Goal: Transaction & Acquisition: Purchase product/service

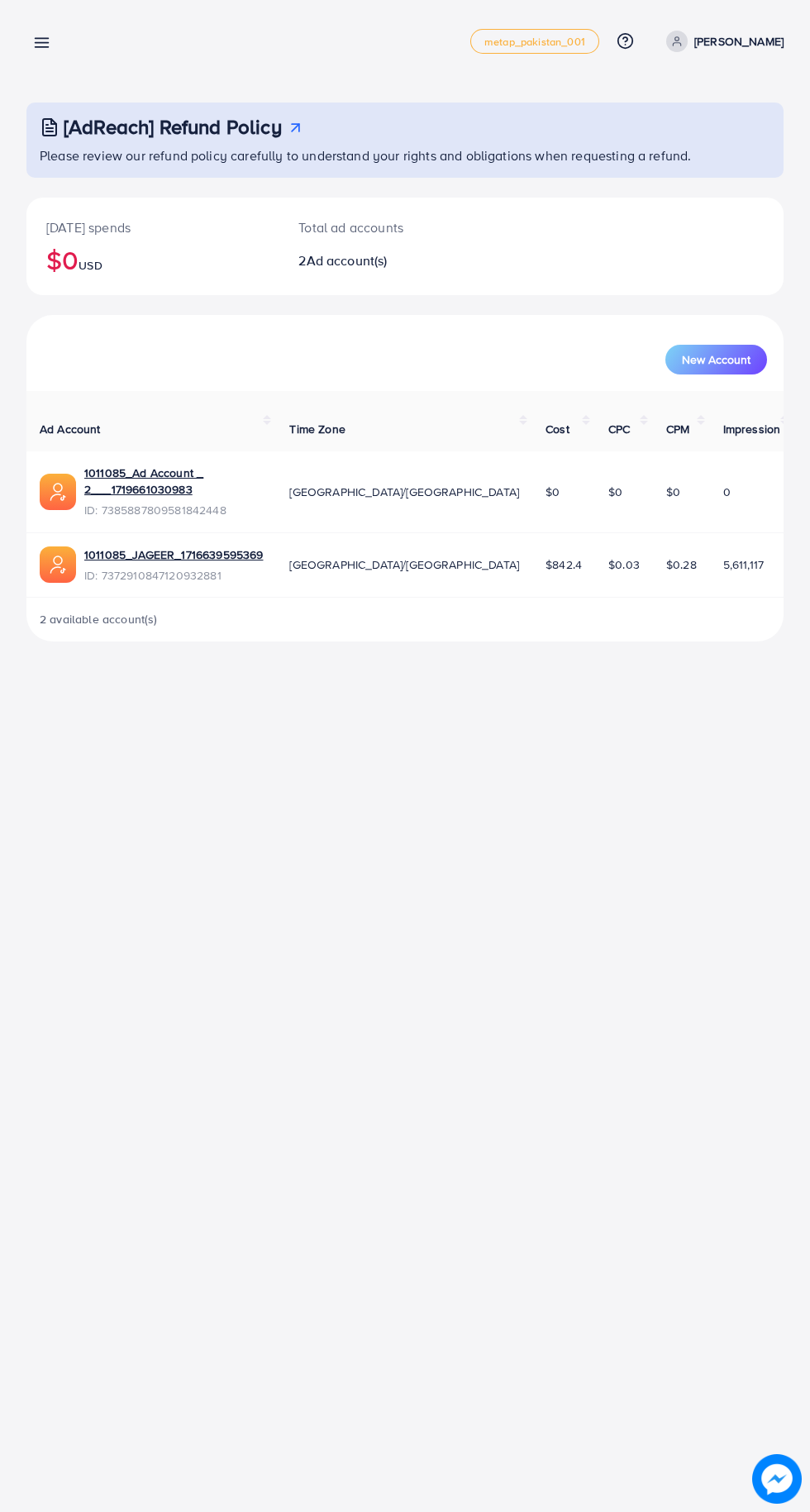
click at [50, 44] on icon at bounding box center [41, 42] width 17 height 17
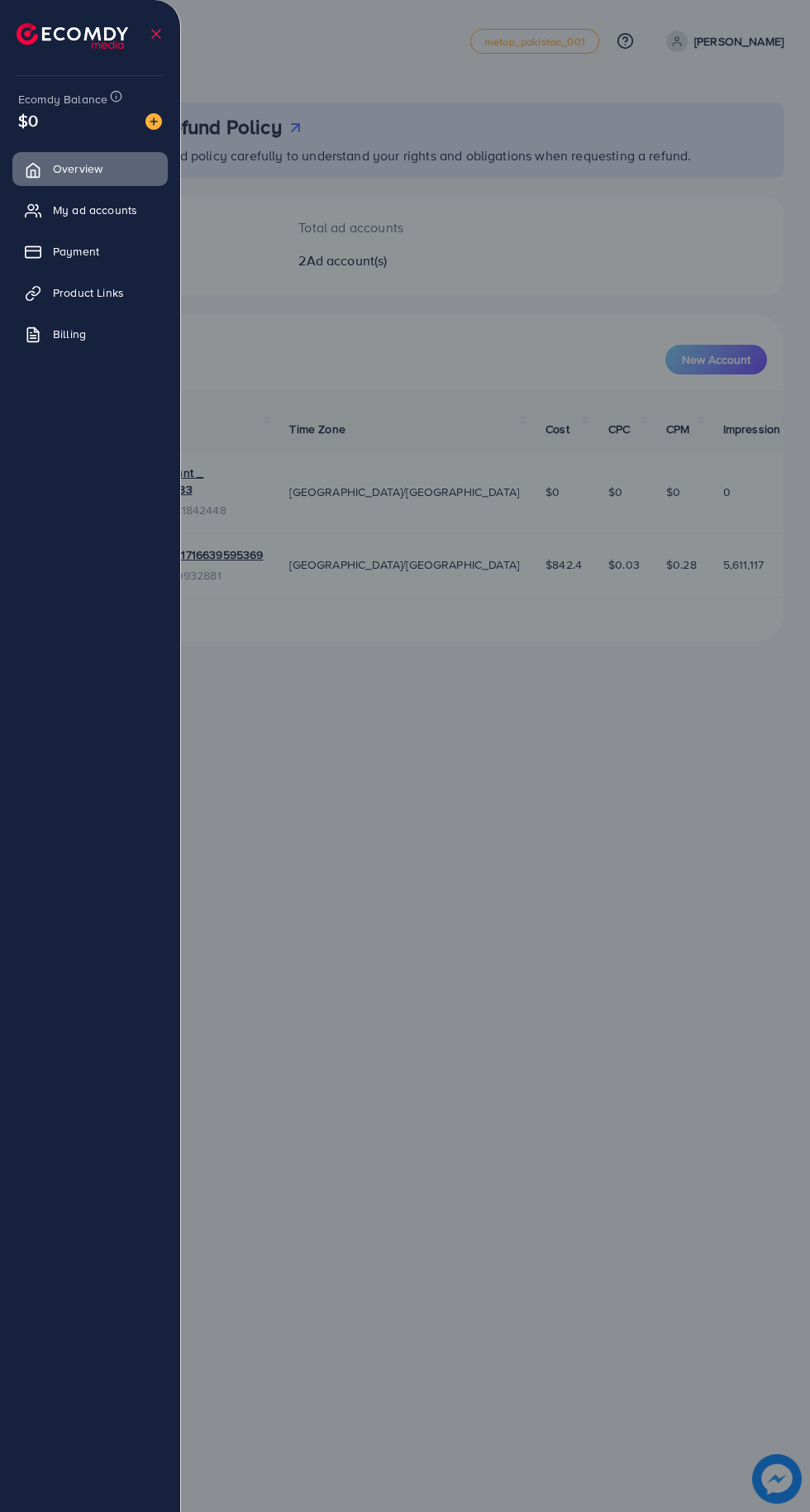
click at [153, 122] on img at bounding box center [153, 122] width 16 height 16
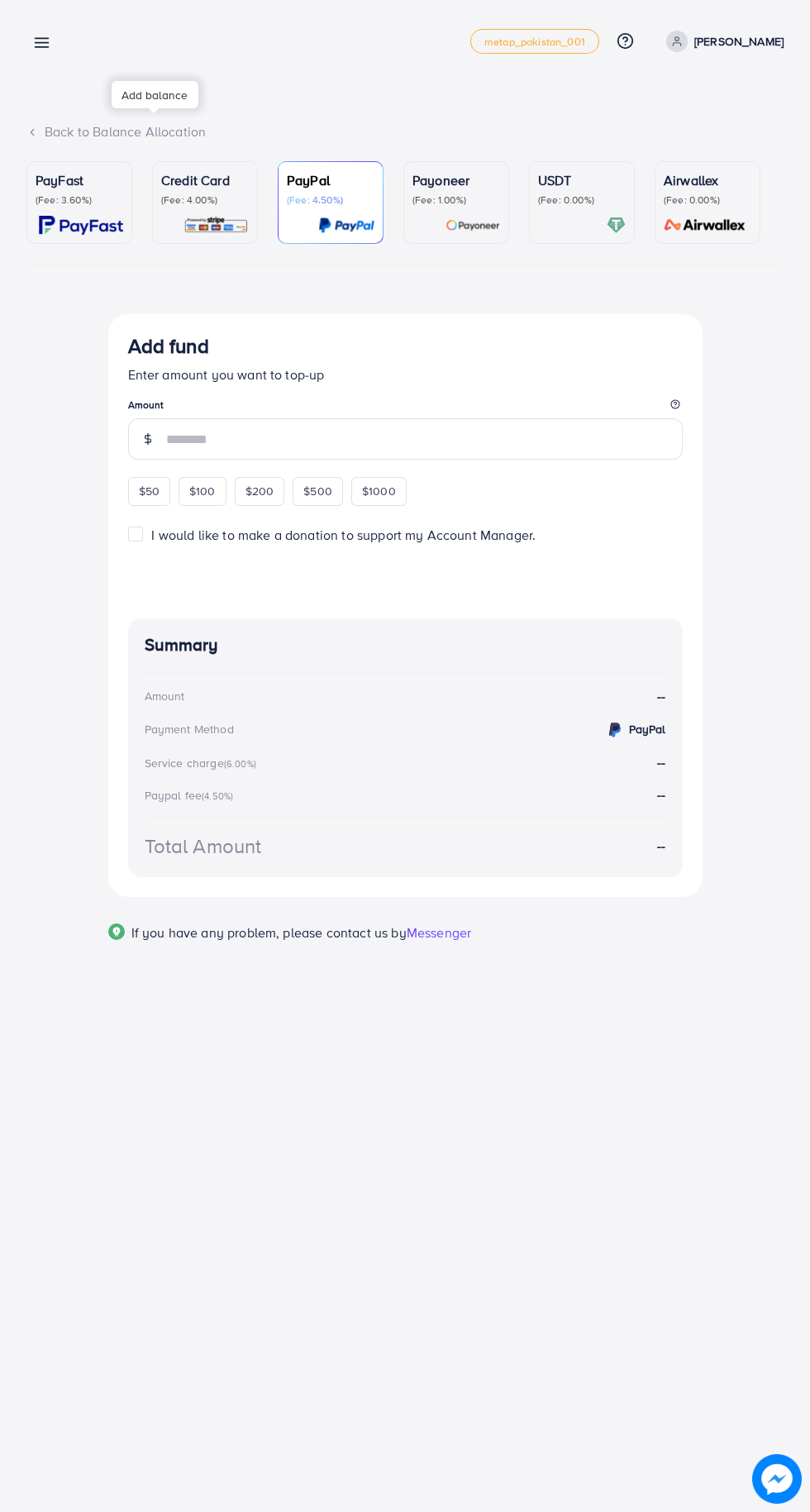
click at [158, 128] on div at bounding box center [405, 907] width 810 height 1814
click at [56, 180] on p "PayFast" at bounding box center [78, 180] width 87 height 20
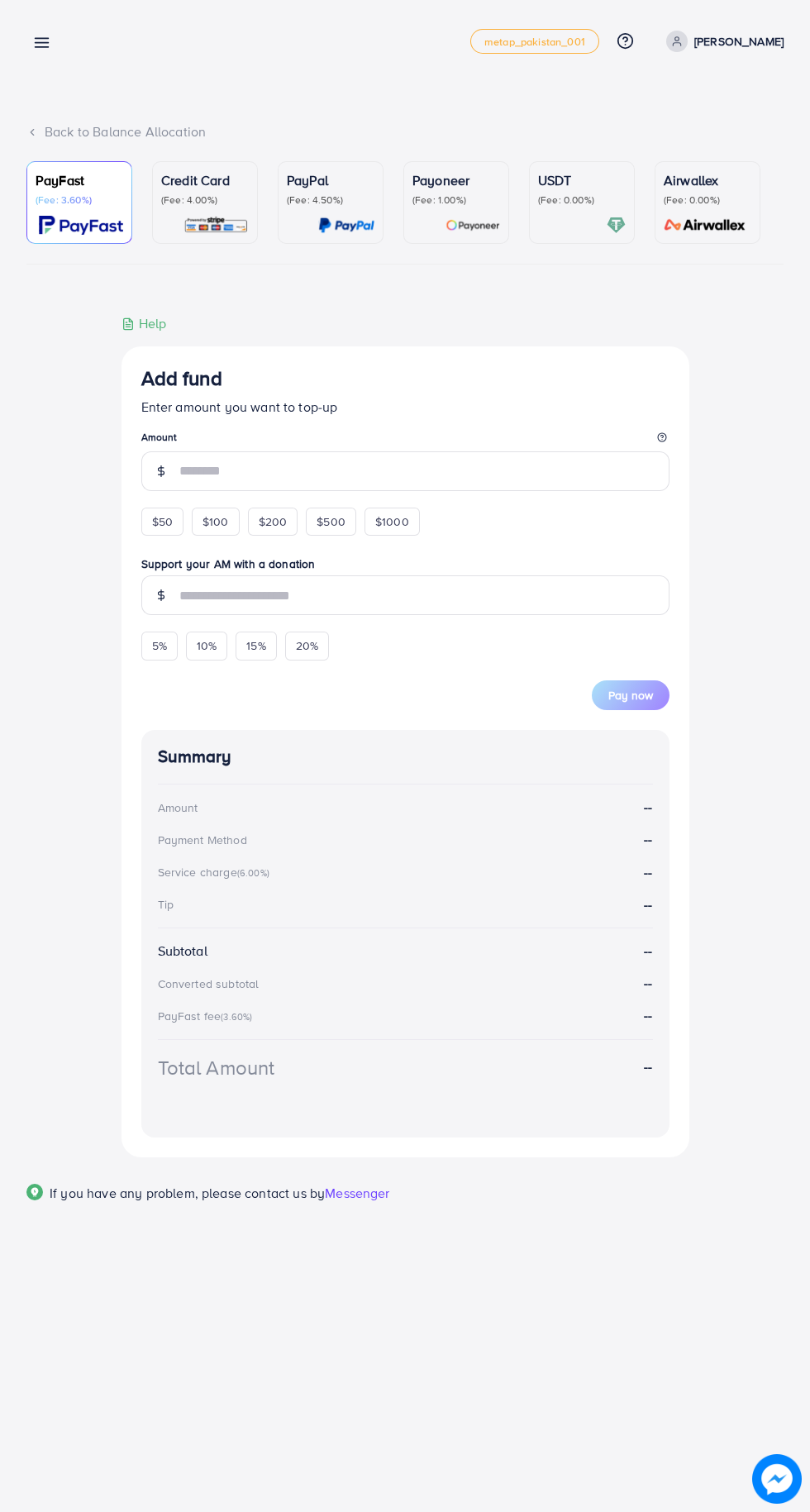
click at [162, 525] on span "$50" at bounding box center [162, 521] width 21 height 16
type input "**"
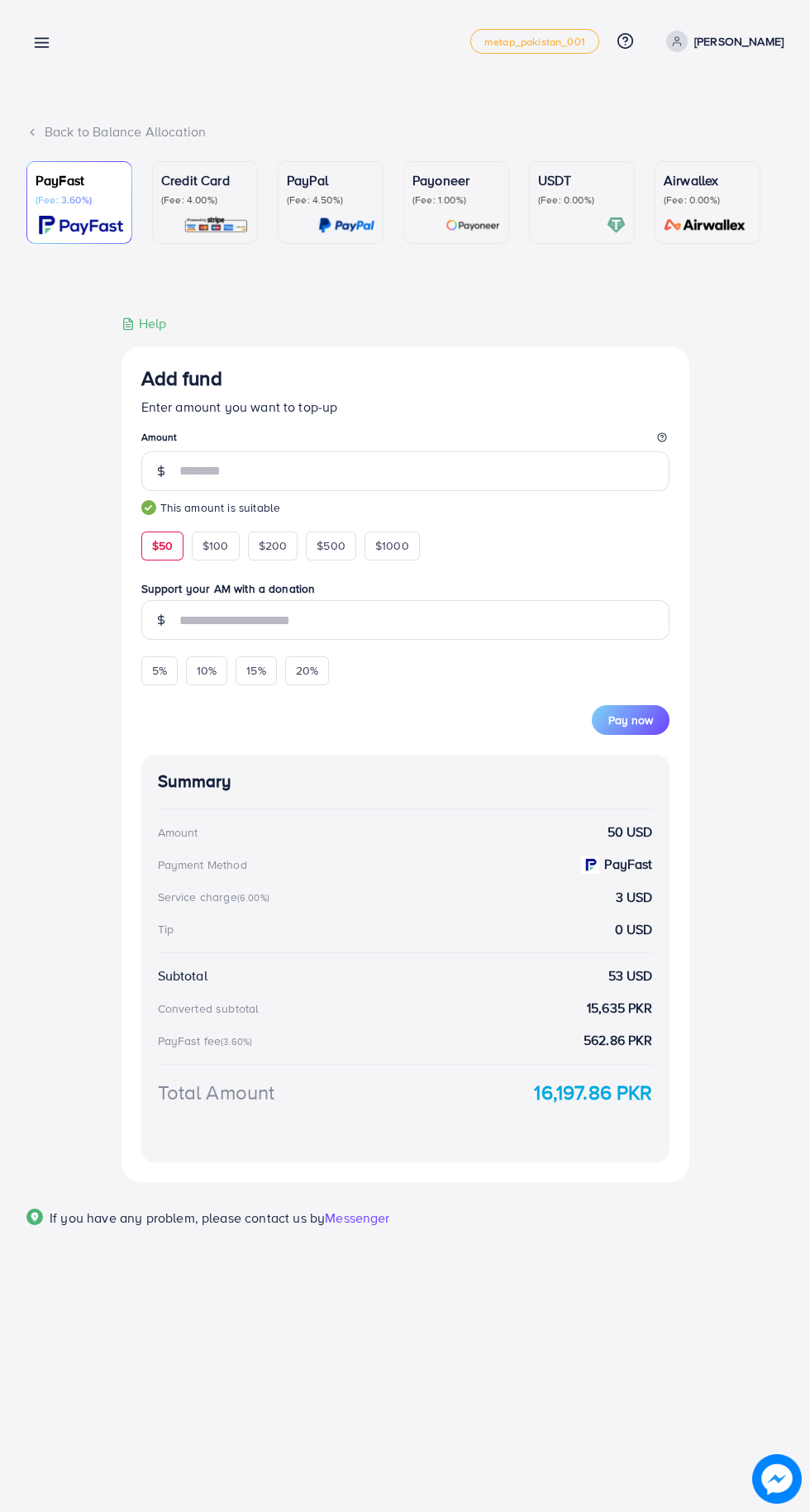
click at [649, 717] on span "Pay now" at bounding box center [630, 720] width 44 height 16
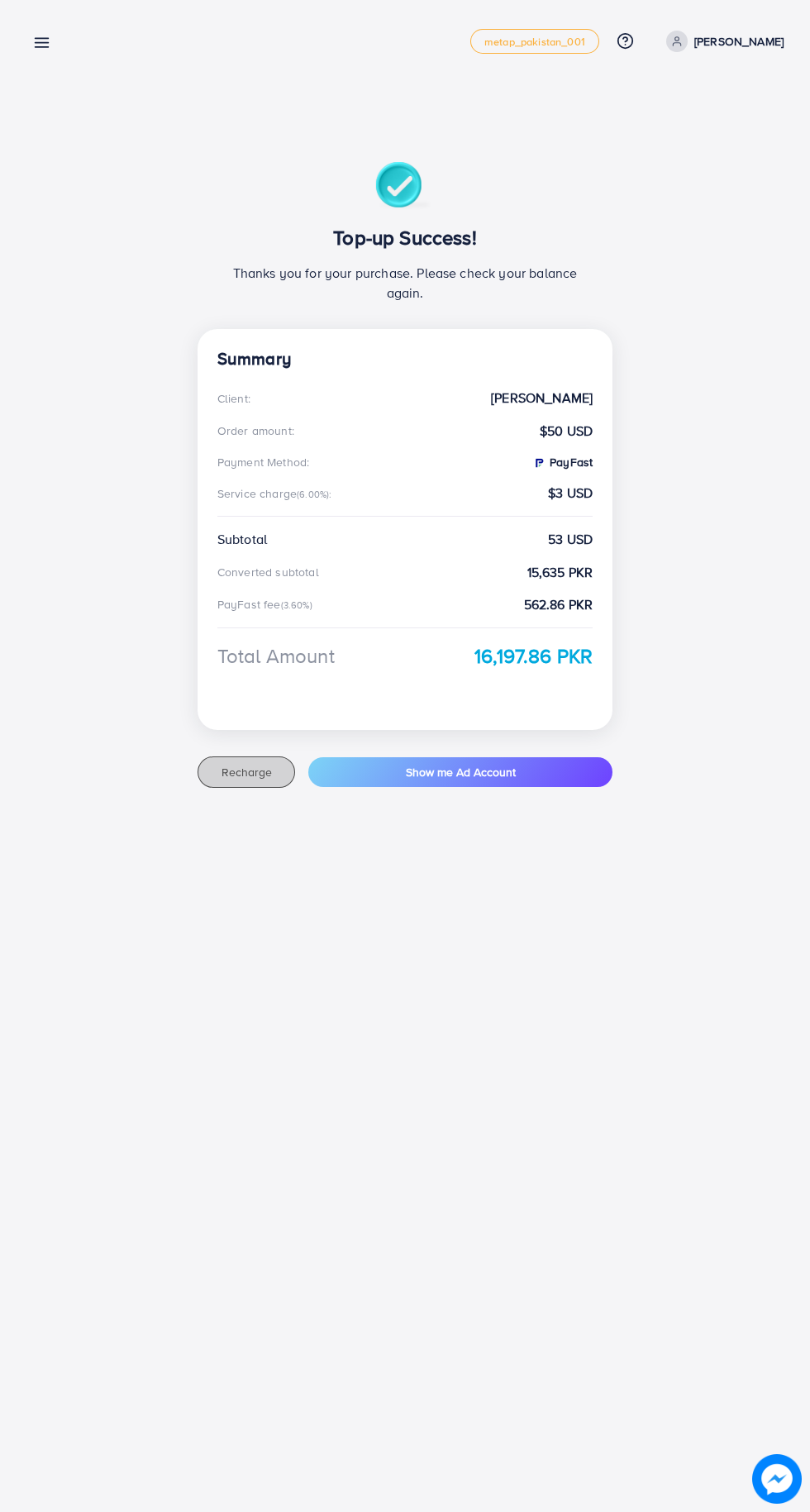
click at [236, 786] on button "Recharge" at bounding box center [246, 771] width 98 height 32
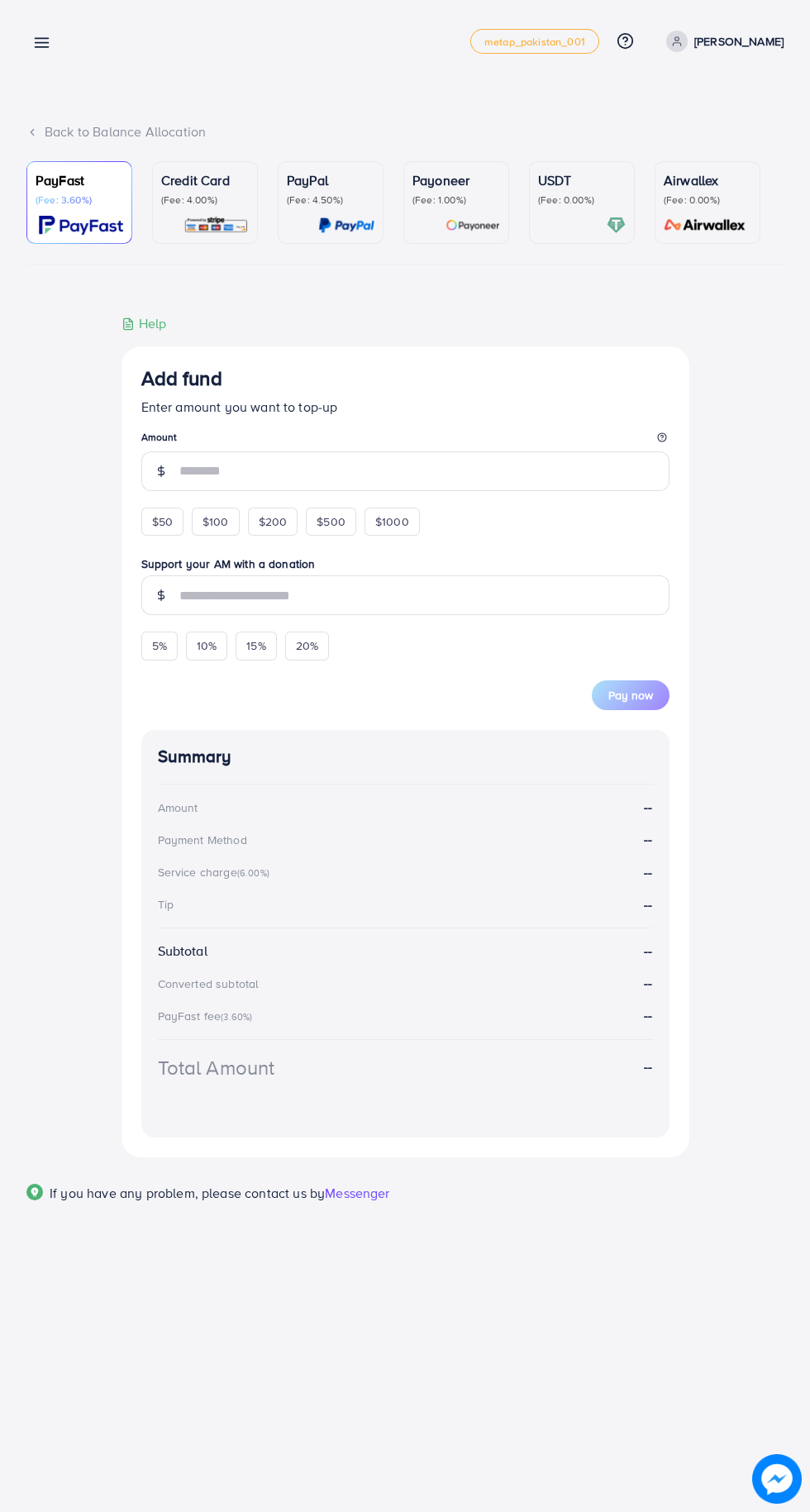
click at [38, 41] on icon at bounding box center [41, 42] width 17 height 17
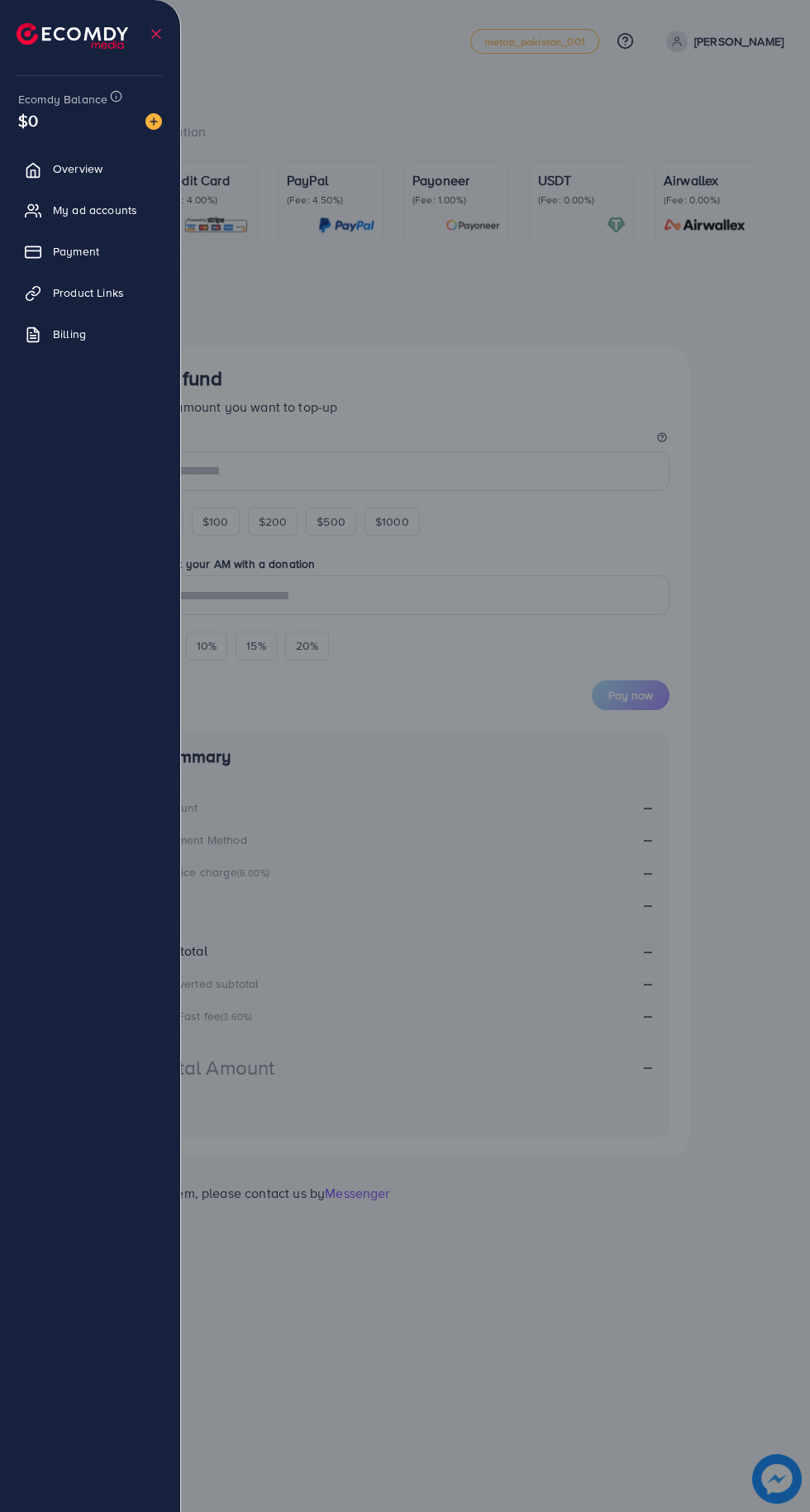
click at [54, 156] on link "Overview" at bounding box center [90, 169] width 155 height 33
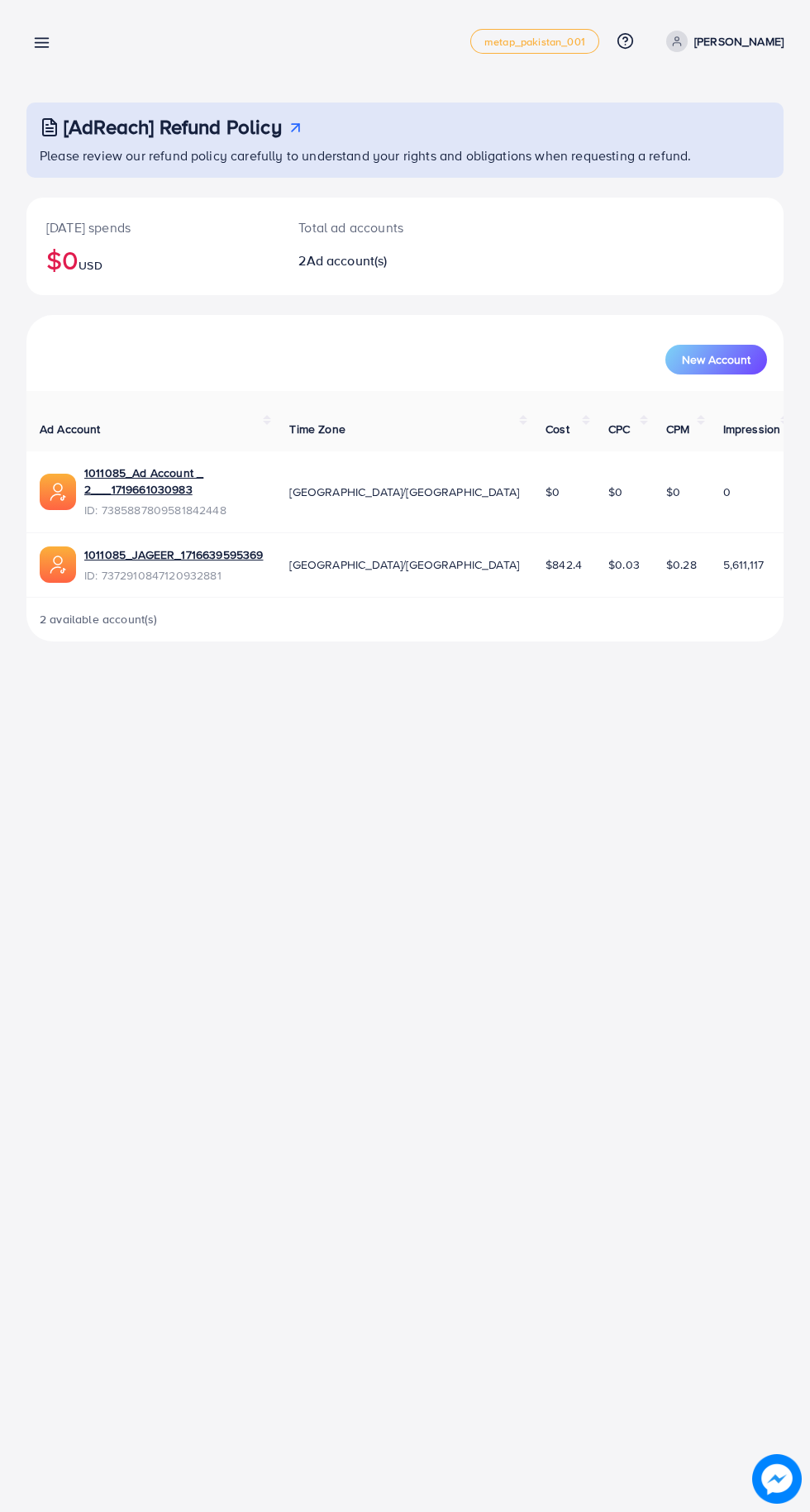
click at [48, 33] on link at bounding box center [38, 41] width 24 height 21
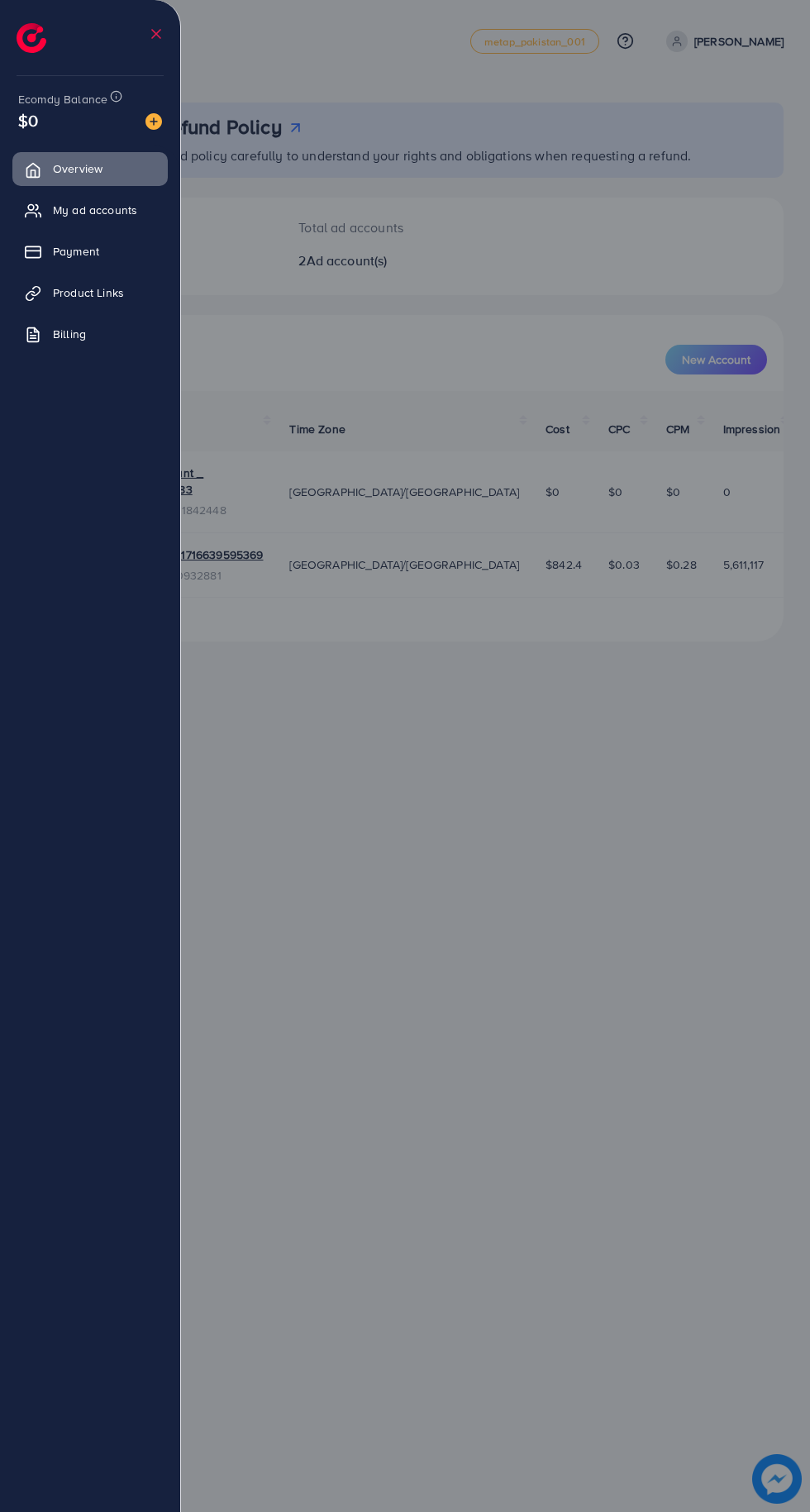
click at [349, 612] on div at bounding box center [405, 907] width 810 height 1814
click at [665, 784] on div at bounding box center [405, 907] width 810 height 1814
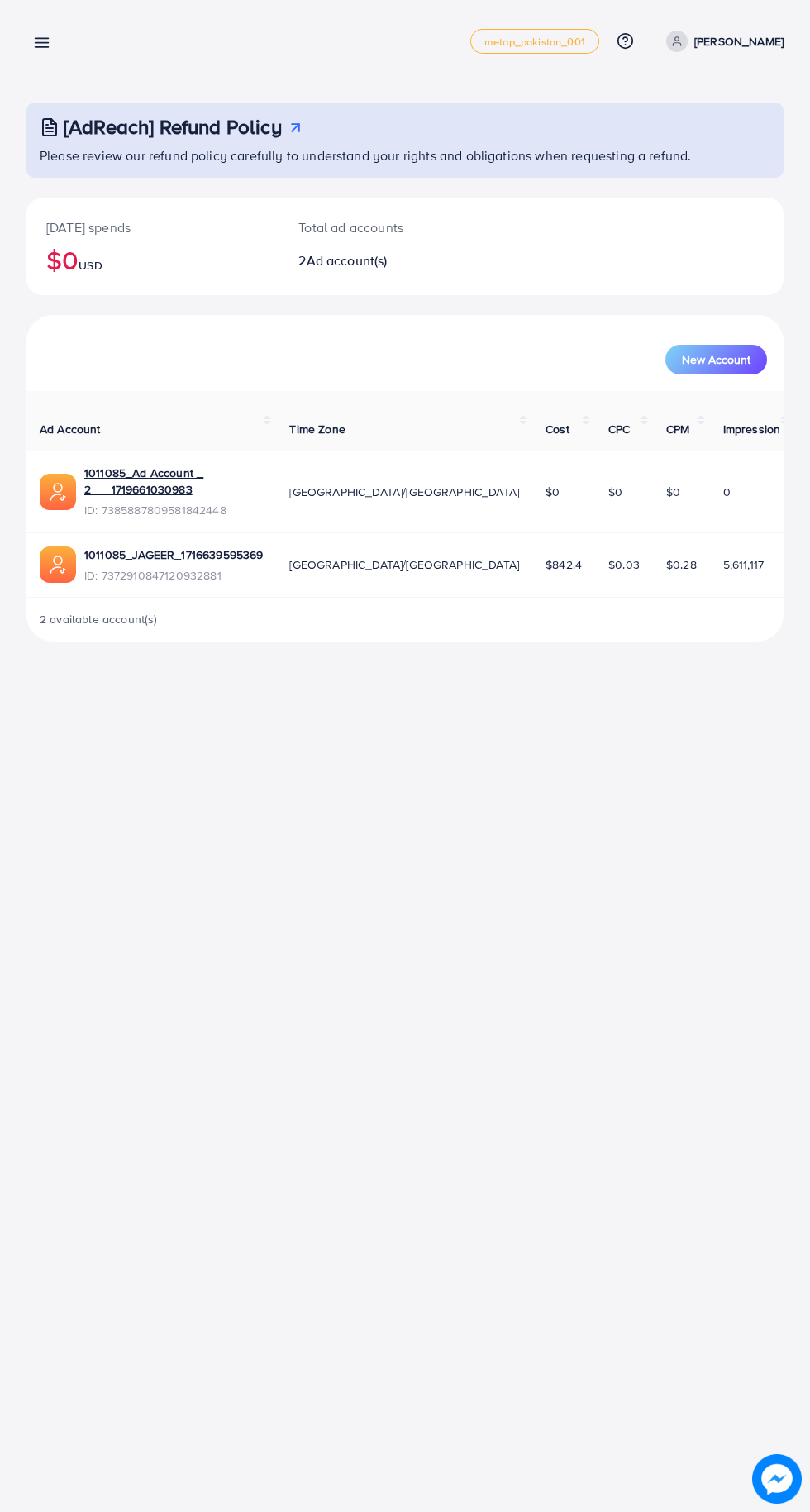
click at [728, 45] on p "[PERSON_NAME]" at bounding box center [739, 41] width 89 height 20
click at [669, 157] on ul "Profile Log out" at bounding box center [704, 117] width 159 height 89
click at [692, 137] on span "Log out" at bounding box center [684, 135] width 44 height 20
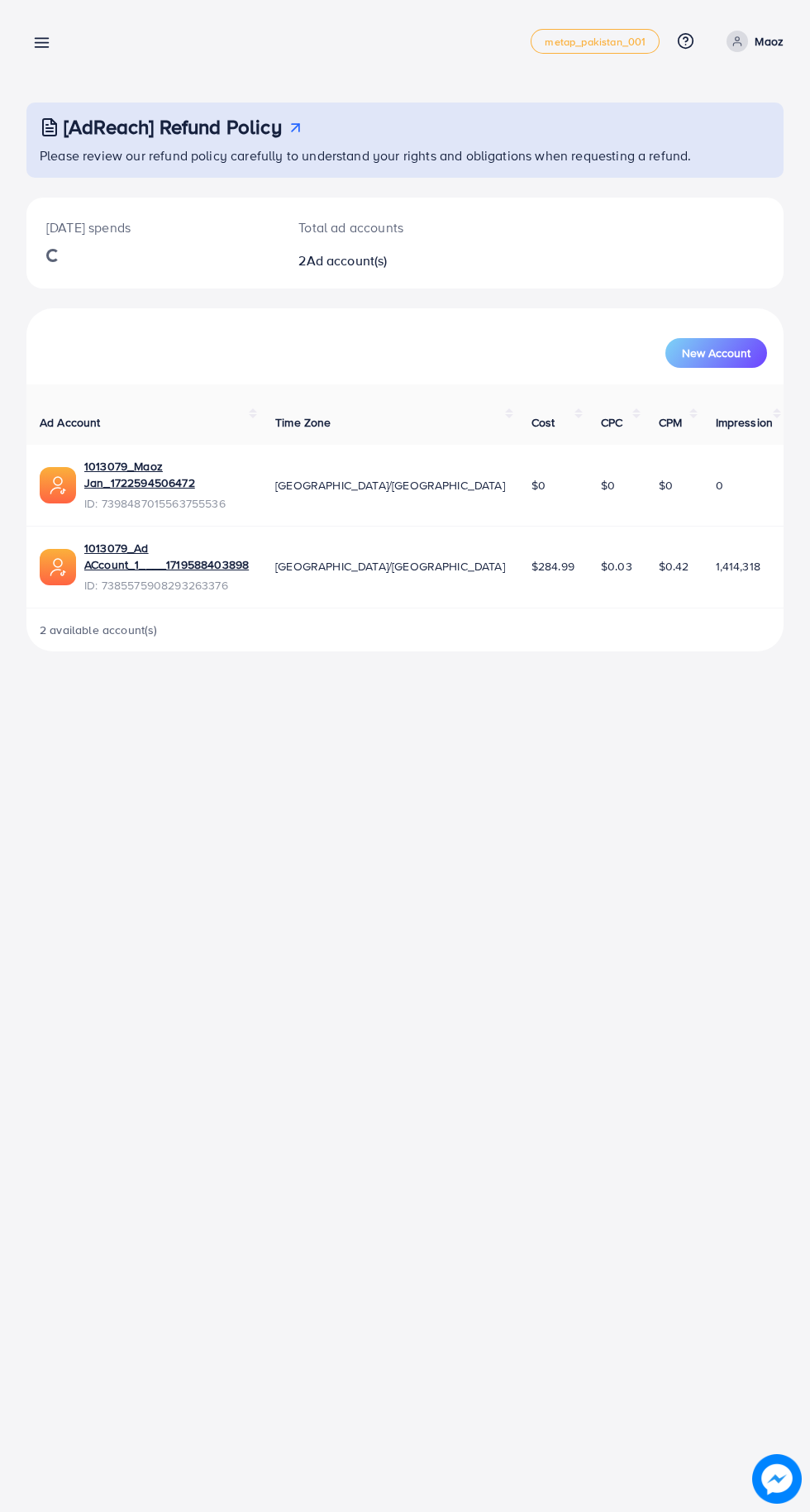
click at [50, 42] on icon at bounding box center [41, 42] width 17 height 17
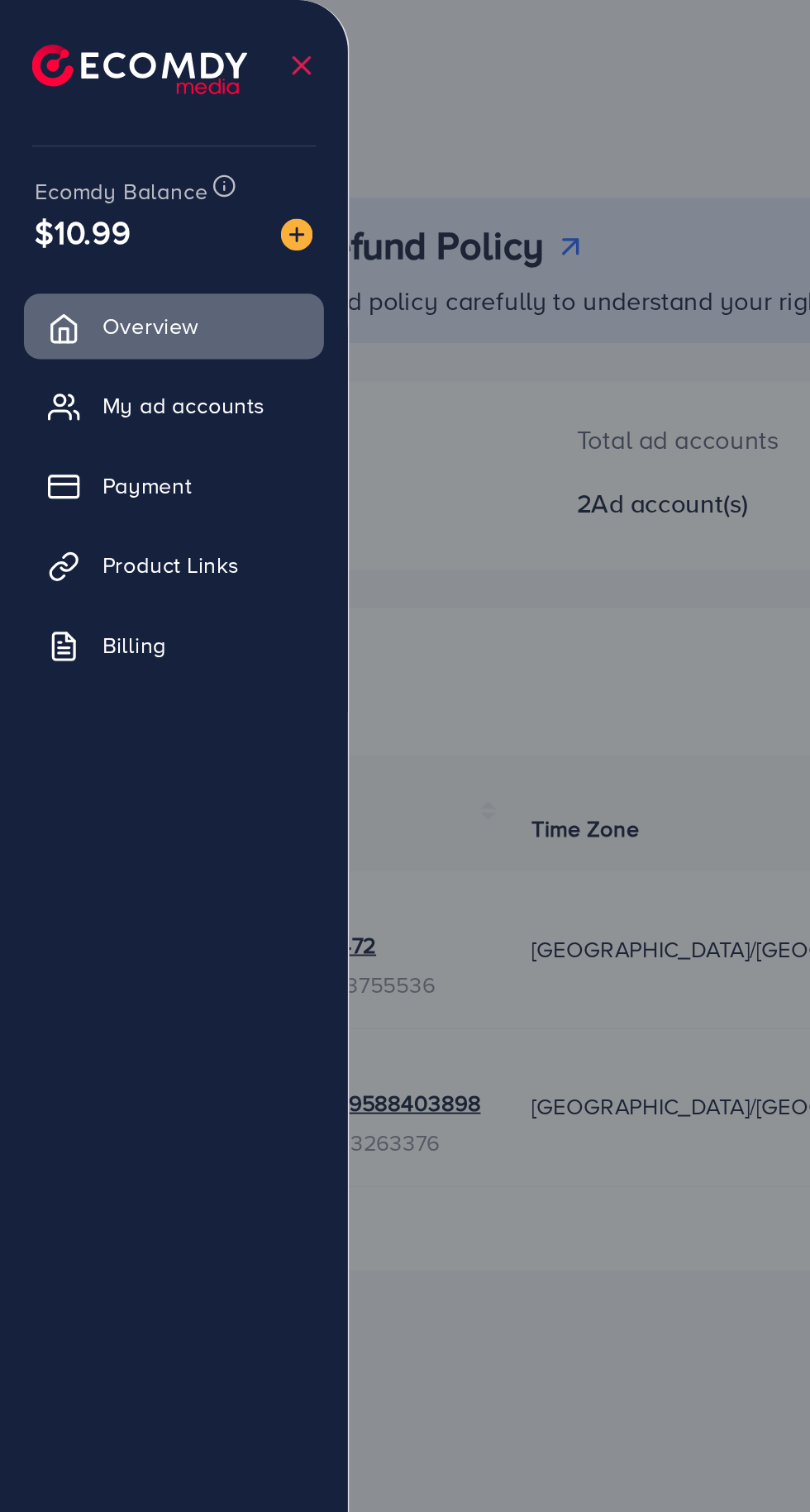
click at [152, 117] on img at bounding box center [153, 122] width 16 height 16
click at [158, 122] on img at bounding box center [153, 122] width 16 height 16
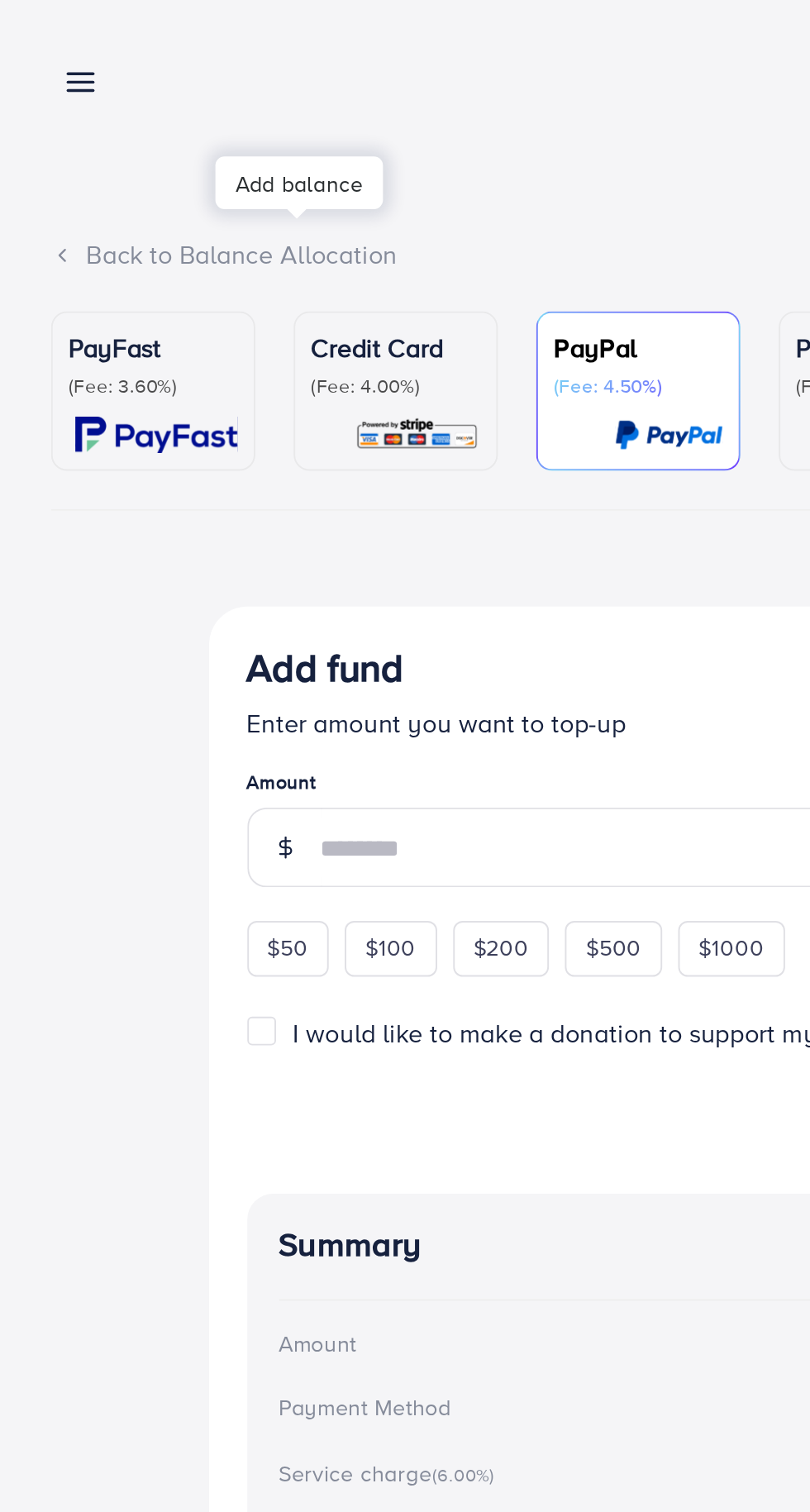
click at [54, 198] on p "(Fee: 3.60%)" at bounding box center [78, 199] width 87 height 14
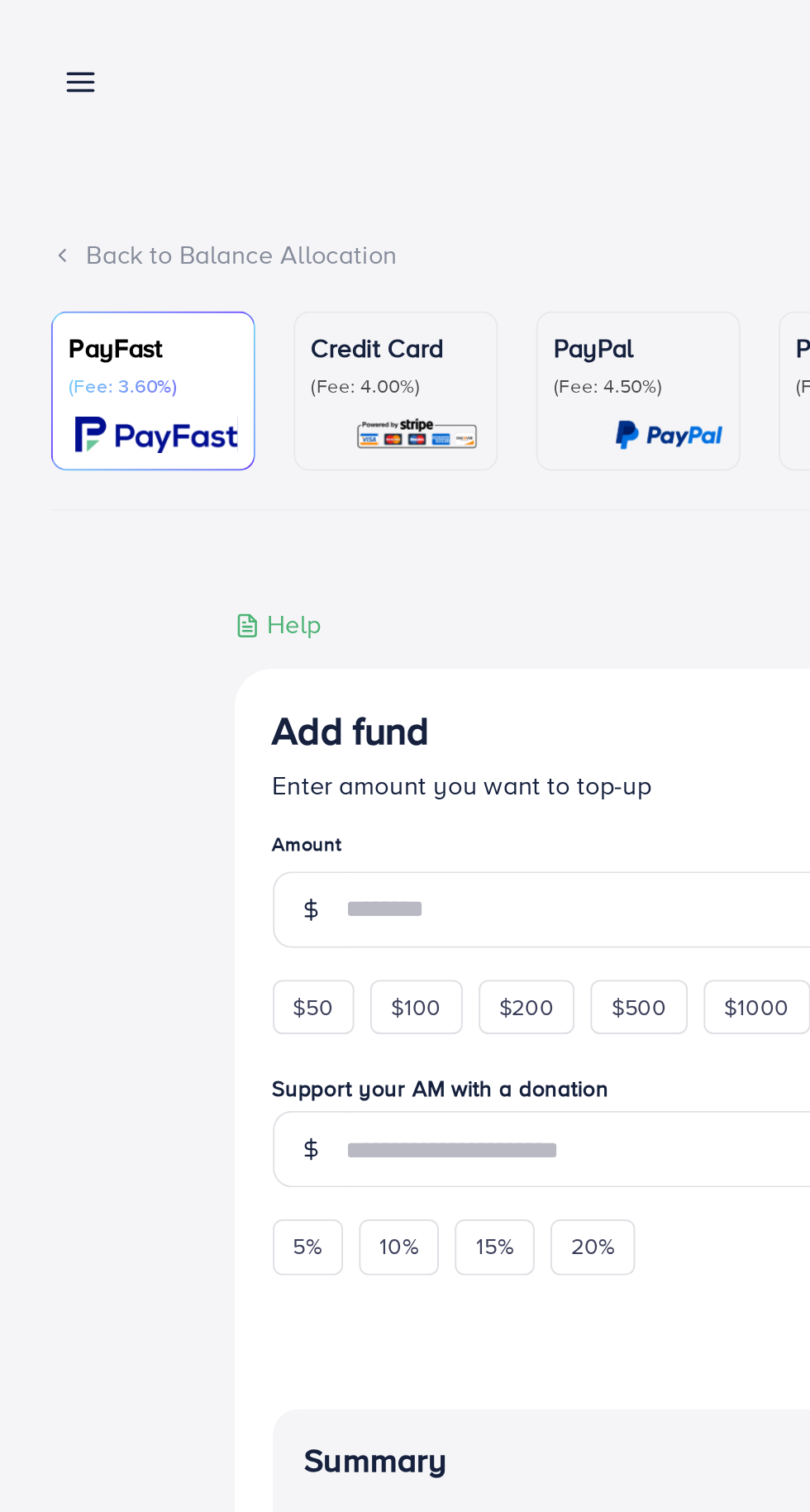
click at [173, 512] on div "$50" at bounding box center [162, 521] width 42 height 28
type input "**"
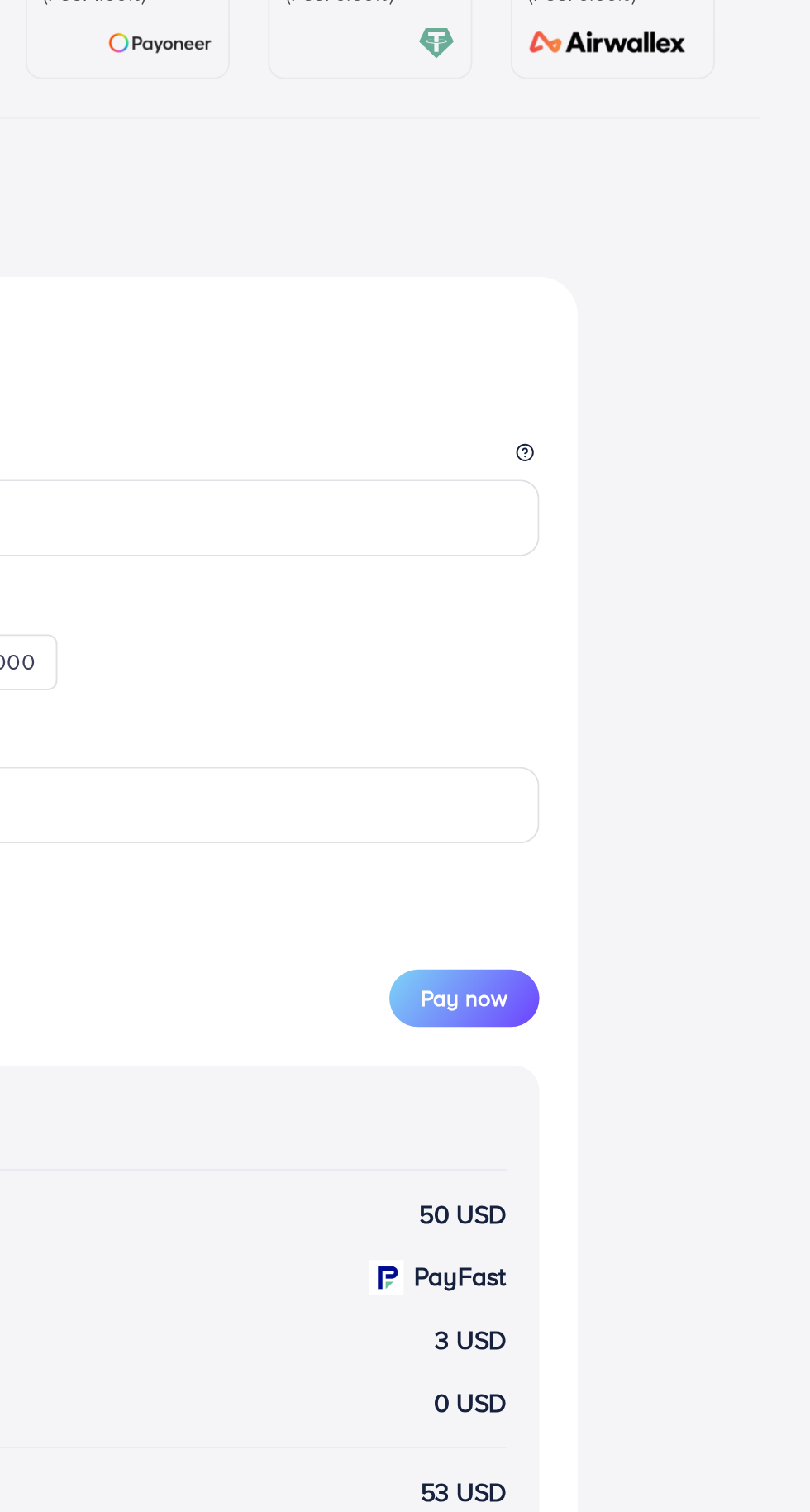
click at [652, 718] on button "Pay now" at bounding box center [631, 720] width 78 height 30
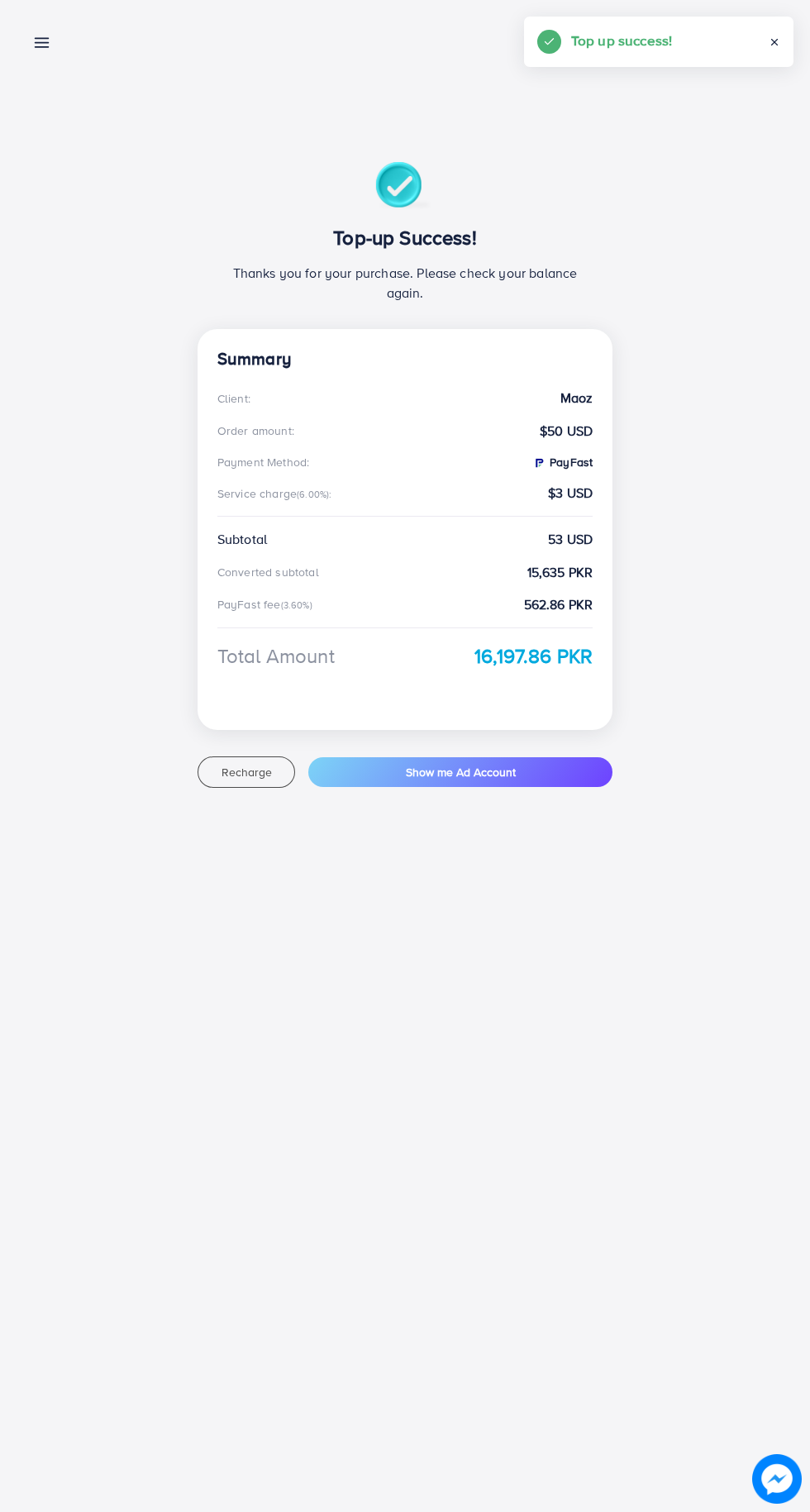
click at [41, 43] on line at bounding box center [41, 43] width 14 height 0
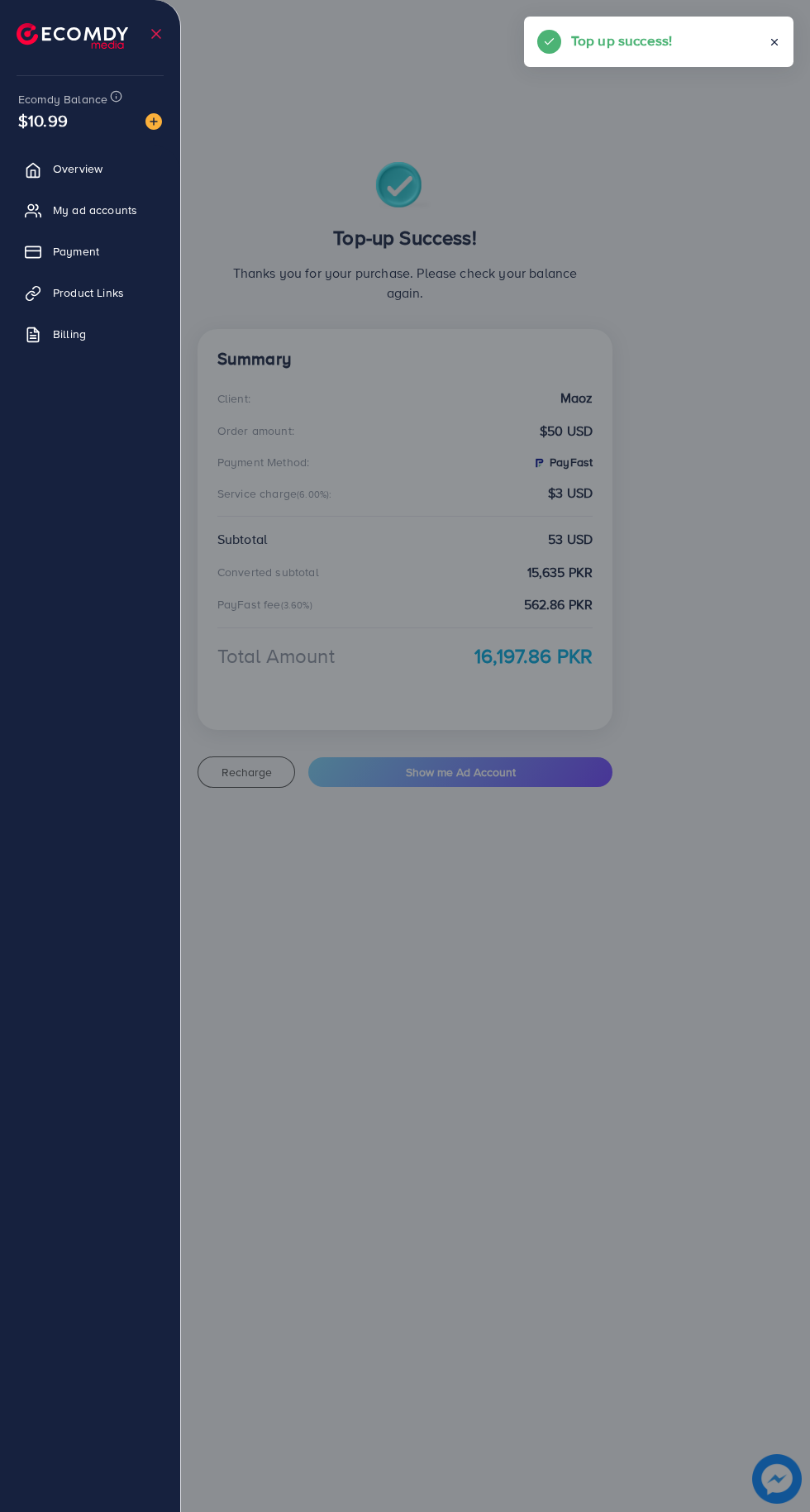
click at [57, 177] on span "Overview" at bounding box center [78, 169] width 50 height 16
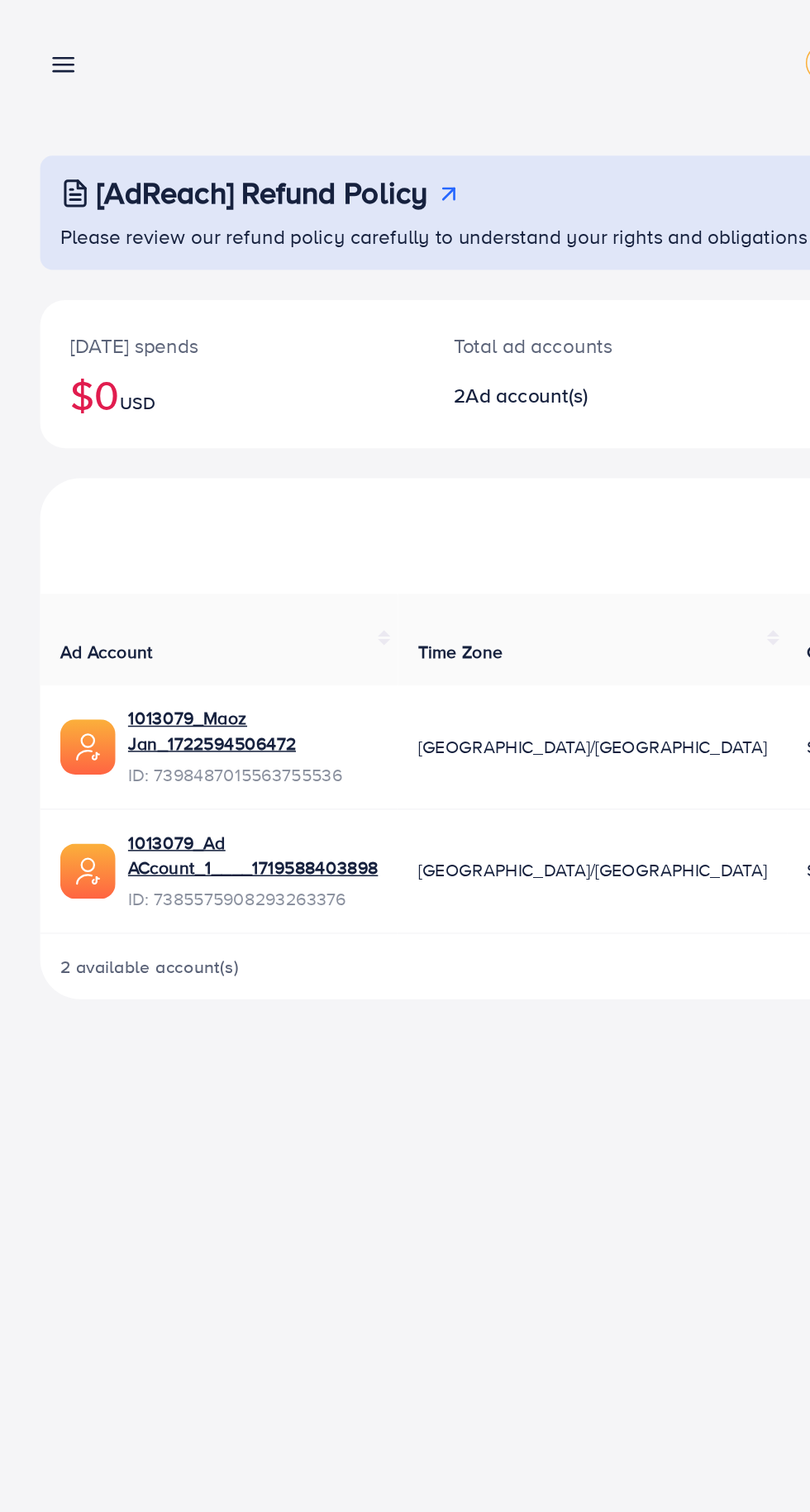
click at [37, 39] on line at bounding box center [41, 39] width 14 height 0
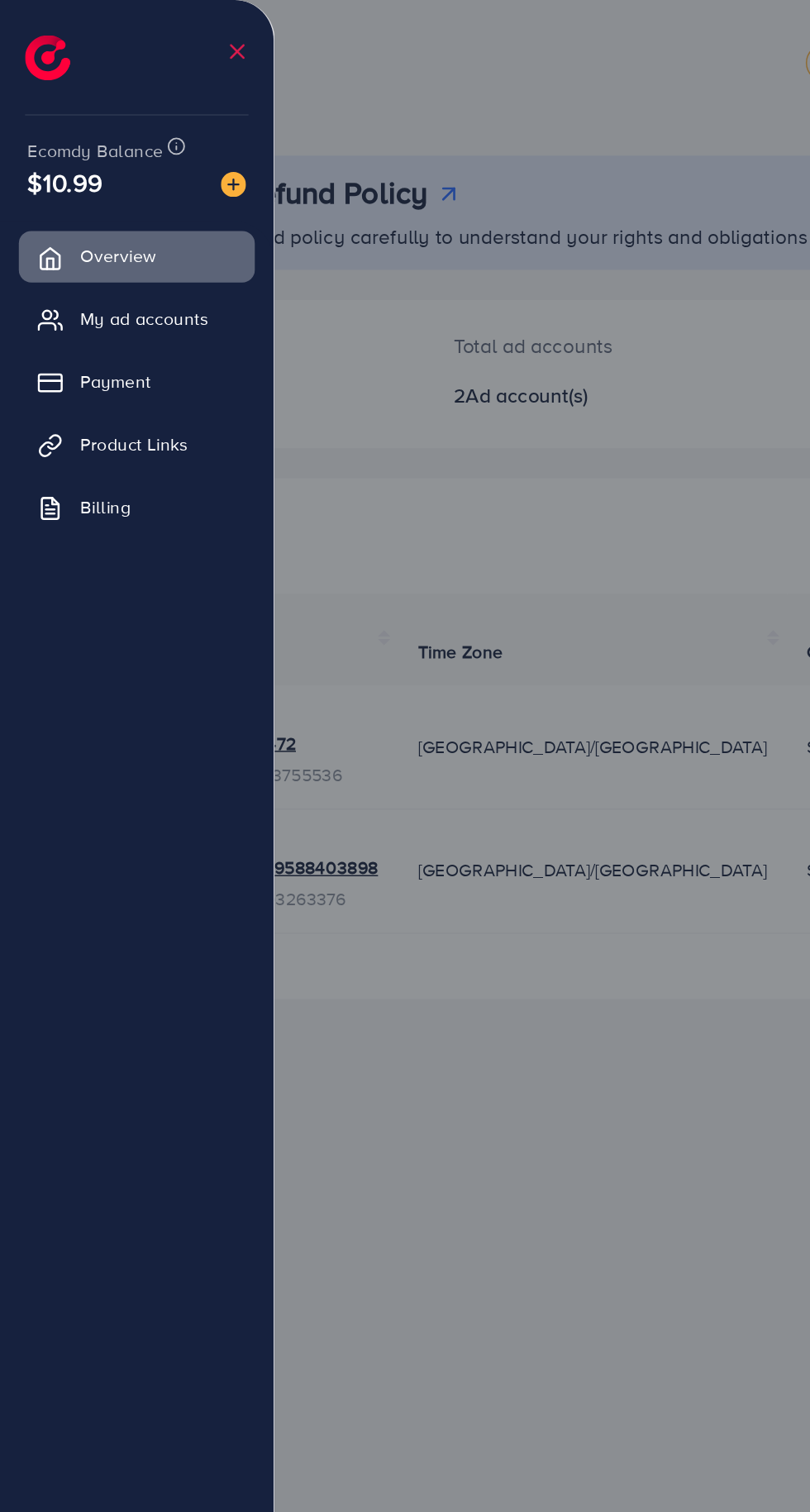
click at [55, 206] on link "My ad accounts" at bounding box center [90, 209] width 155 height 33
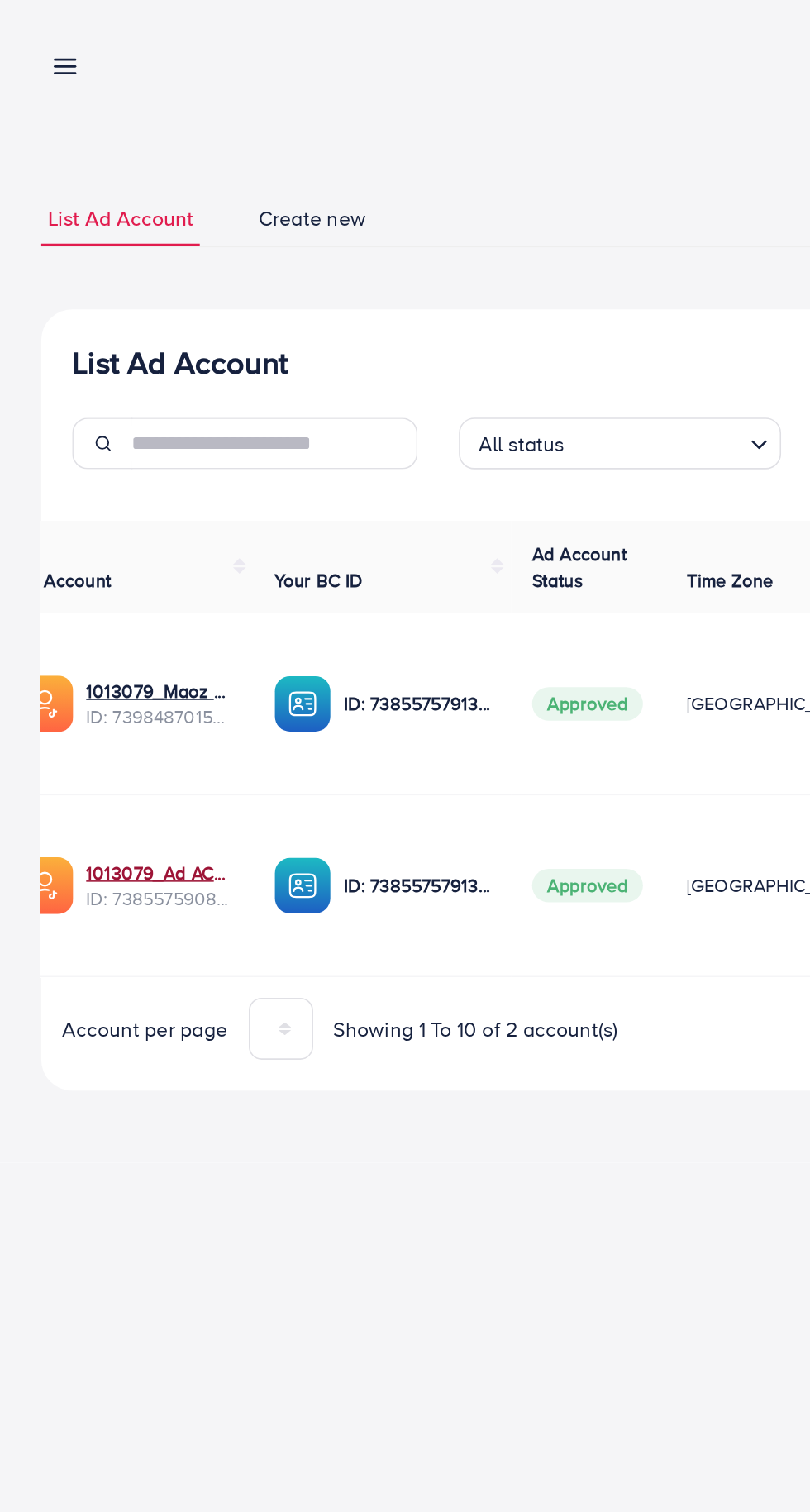
click at [85, 562] on link "1013079_Ad ACcount_1____1719588403898" at bounding box center [102, 559] width 94 height 16
